Goal: Task Accomplishment & Management: Manage account settings

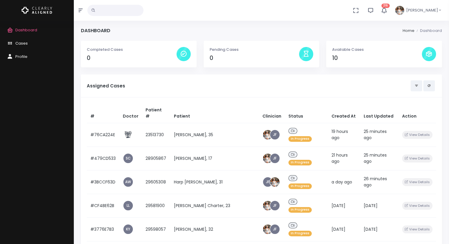
click at [27, 44] on span "Cases" at bounding box center [21, 43] width 12 height 6
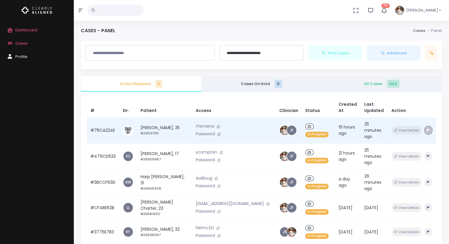
click at [427, 128] on icon "button" at bounding box center [428, 129] width 3 height 3
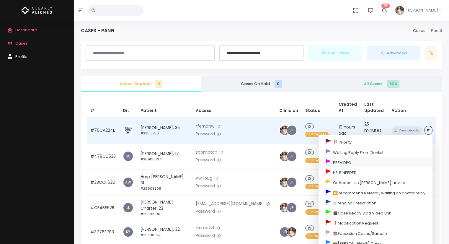
click at [364, 157] on link "PREVIDEO" at bounding box center [376, 162] width 114 height 10
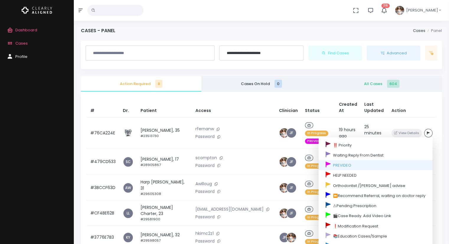
click at [443, 132] on div "Action Required 8 Cases On Hold 0 All Cases 604 # Dr. Patient Access Clinician …" at bounding box center [261, 198] width 368 height 244
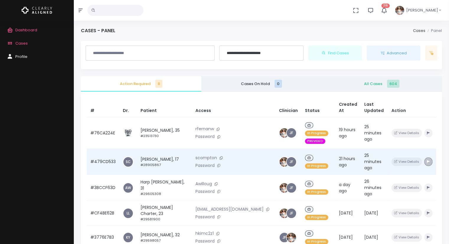
click at [428, 160] on icon "button" at bounding box center [428, 161] width 3 height 3
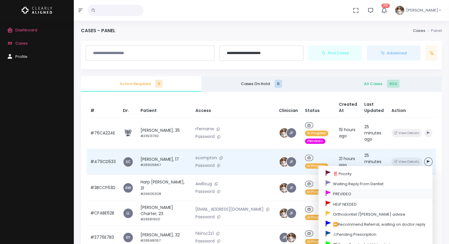
click at [375, 189] on link "PREVIDEO" at bounding box center [376, 194] width 114 height 10
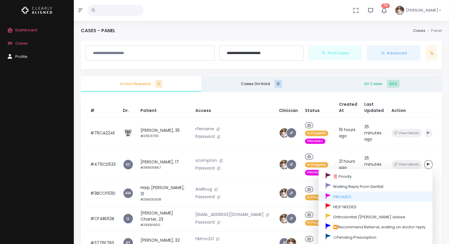
click at [439, 165] on div "# Dr. Patient Access Clinician Status Created At Last Updated Action #76CA224E …" at bounding box center [261, 214] width 361 height 244
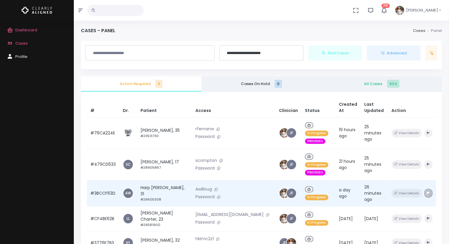
click at [429, 189] on button "button" at bounding box center [428, 193] width 8 height 9
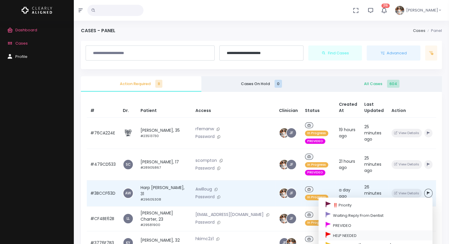
click at [368, 230] on link "HELP NEEDED" at bounding box center [376, 235] width 114 height 10
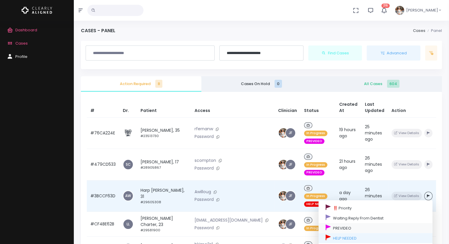
click at [365, 223] on link "PREVIDEO" at bounding box center [376, 228] width 114 height 10
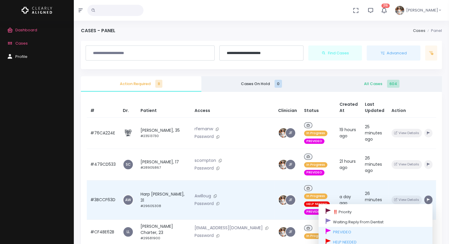
click at [428, 198] on icon "button" at bounding box center [428, 199] width 3 height 3
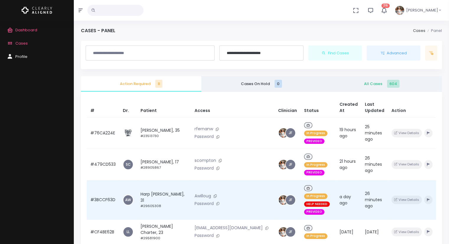
click at [304, 201] on span "HELP NEEDED" at bounding box center [317, 204] width 26 height 6
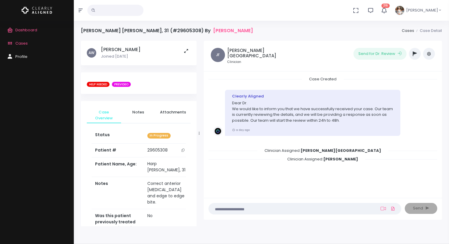
click at [416, 52] on icon "button" at bounding box center [415, 53] width 4 height 5
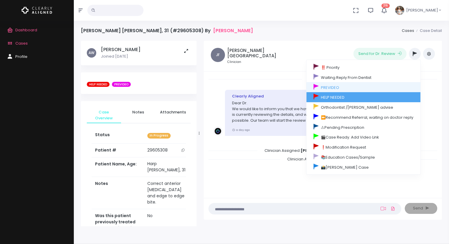
click at [345, 98] on link "HELP NEEDED" at bounding box center [363, 97] width 114 height 10
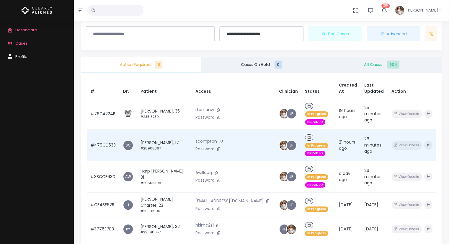
scroll to position [30, 0]
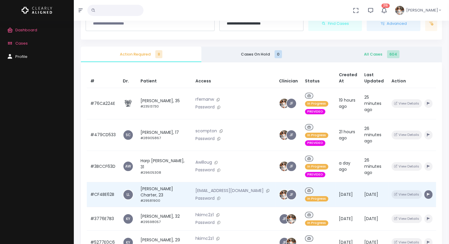
click at [427, 193] on icon "button" at bounding box center [428, 194] width 3 height 3
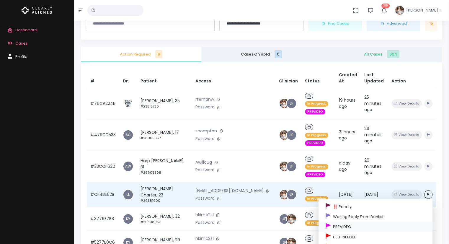
click at [357, 221] on link "PREVIDEO" at bounding box center [376, 226] width 114 height 10
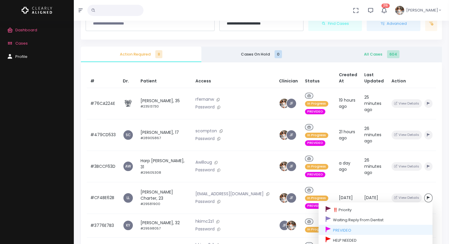
click at [443, 143] on div "Action Required 8 Cases On Hold 0 All Cases 604 # Dr. Patient Access Clinician …" at bounding box center [261, 169] width 368 height 244
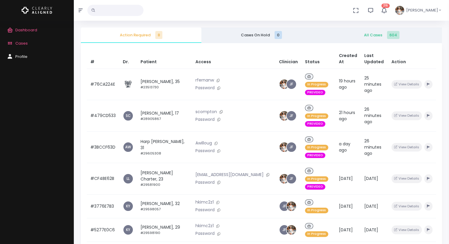
scroll to position [59, 0]
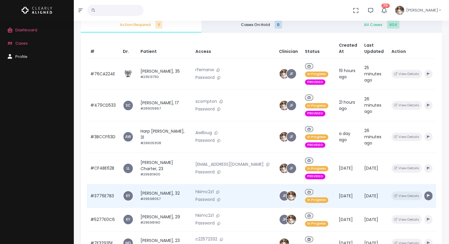
click at [428, 194] on icon "button" at bounding box center [428, 195] width 3 height 3
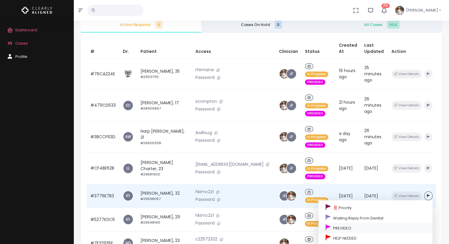
click at [333, 223] on link "PREVIDEO" at bounding box center [376, 228] width 114 height 10
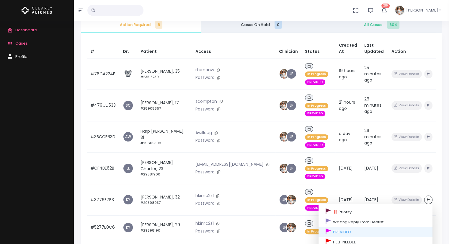
drag, startPoint x: 434, startPoint y: 145, endPoint x: 434, endPoint y: 155, distance: 10.0
click at [434, 155] on div "# Dr. Patient Access Clinician Status Created At Last Updated Action #76CA224E …" at bounding box center [261, 155] width 361 height 244
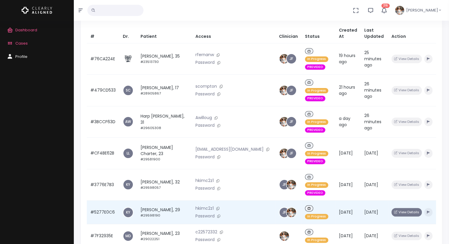
scroll to position [89, 0]
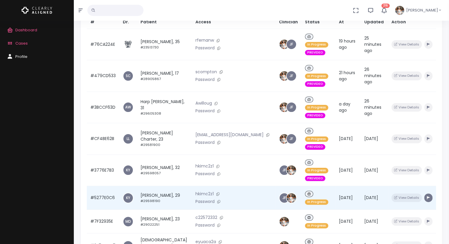
click at [428, 196] on icon "button" at bounding box center [428, 197] width 3 height 3
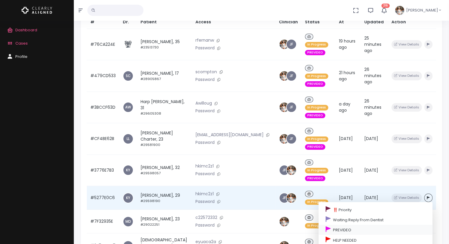
click at [351, 225] on link "PREVIDEO" at bounding box center [376, 230] width 114 height 10
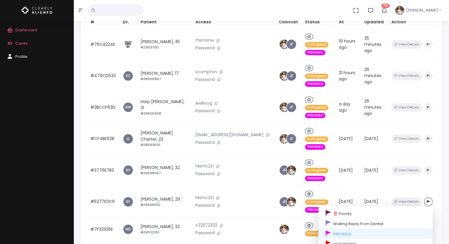
click at [443, 134] on div "Action Required 8 Cases On Hold 0 All Cases 604 # Dr. Patient Access Clinician …" at bounding box center [261, 110] width 368 height 244
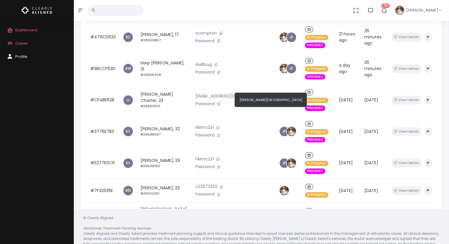
scroll to position [141, 0]
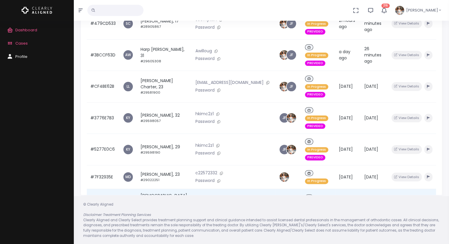
click at [109, 189] on td "#3F7DCFC7" at bounding box center [103, 201] width 32 height 25
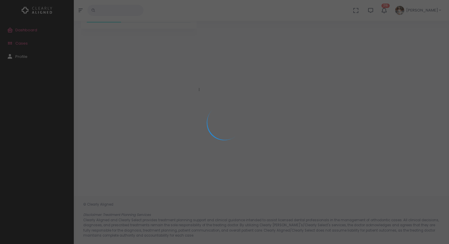
scroll to position [47, 0]
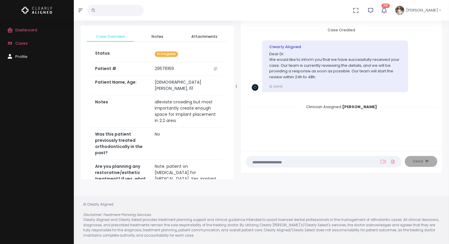
drag, startPoint x: 200, startPoint y: 87, endPoint x: 237, endPoint y: 82, distance: 37.5
click at [237, 82] on div at bounding box center [236, 87] width 3 height 182
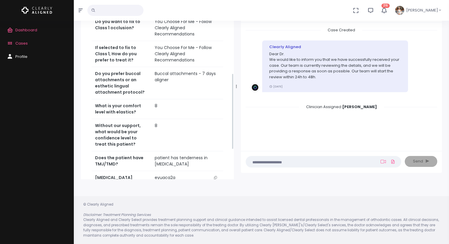
scroll to position [265, 0]
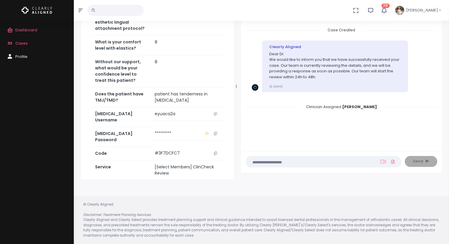
click at [216, 112] on icon "scrollable content" at bounding box center [215, 113] width 3 height 3
click at [214, 112] on icon "scrollable content" at bounding box center [215, 113] width 3 height 3
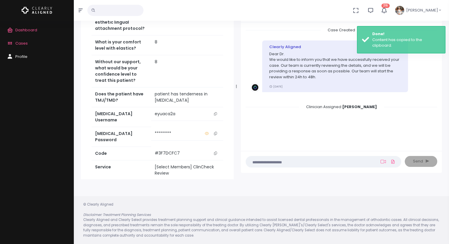
click at [217, 111] on button "scrollable content" at bounding box center [215, 114] width 8 height 6
